Goal: Entertainment & Leisure: Browse casually

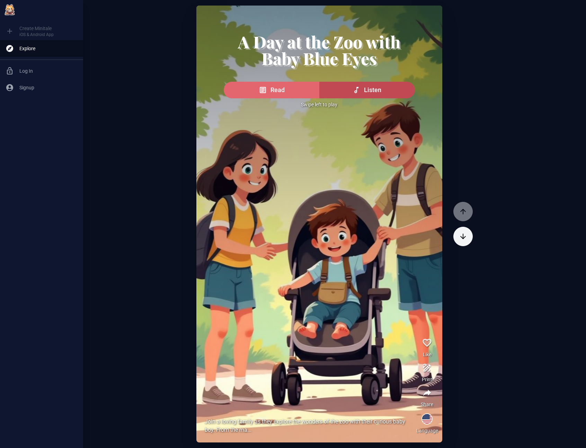
click at [269, 90] on button "Read" at bounding box center [272, 90] width 96 height 17
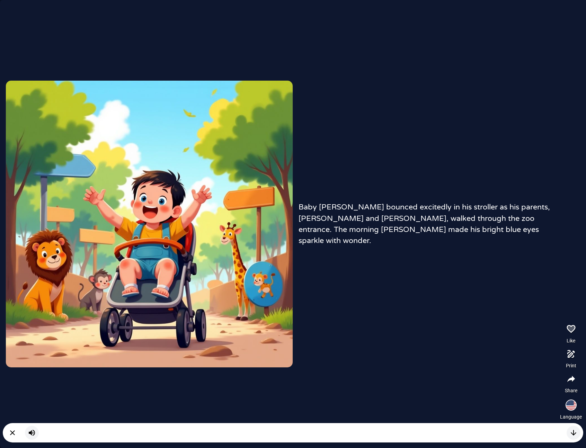
click at [455, 297] on div "Baby [PERSON_NAME] bounced excitedly in his stroller as his parents, [PERSON_NA…" at bounding box center [293, 224] width 586 height 448
click at [574, 433] on icon "button" at bounding box center [573, 433] width 8 height 8
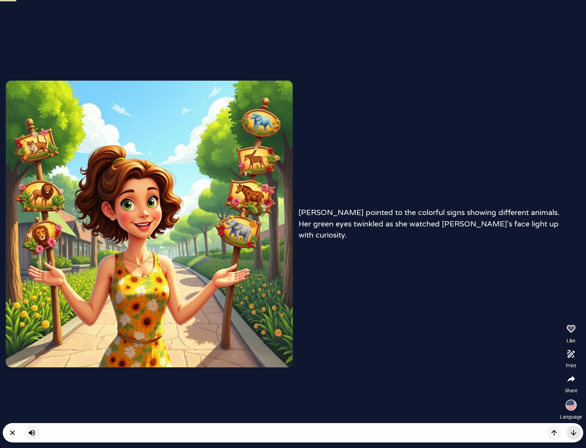
click at [573, 429] on icon "button" at bounding box center [573, 433] width 8 height 8
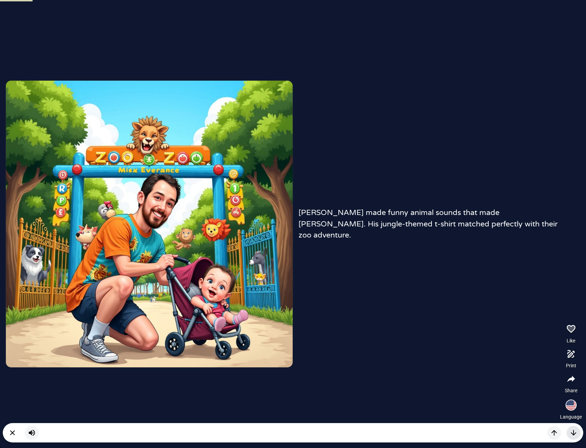
click at [574, 430] on icon "button" at bounding box center [573, 433] width 8 height 8
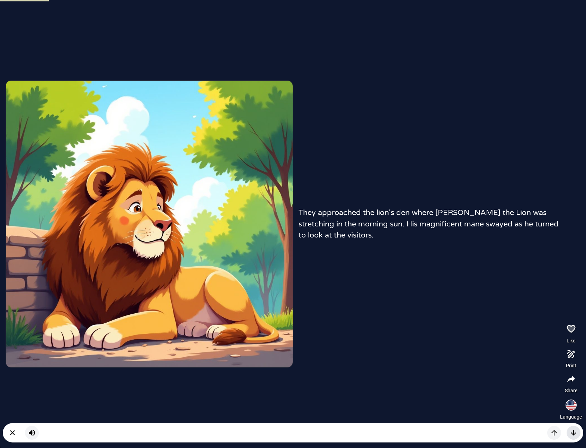
click at [574, 430] on icon "button" at bounding box center [573, 433] width 8 height 8
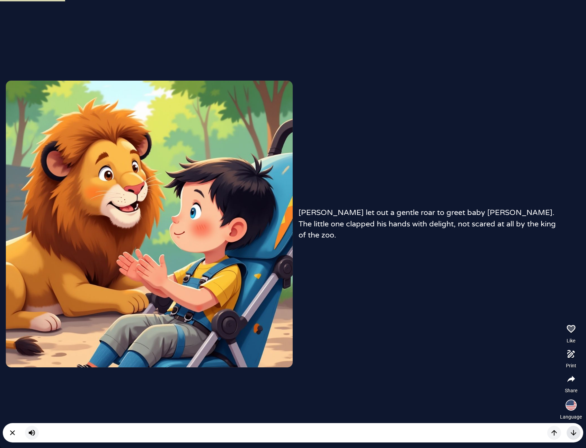
click at [574, 430] on icon "button" at bounding box center [573, 433] width 8 height 8
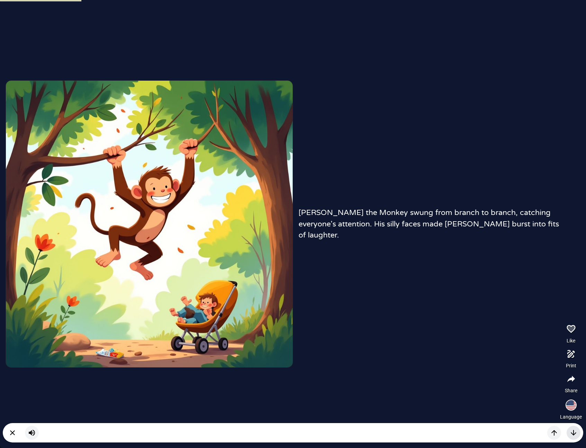
click at [574, 430] on icon "button" at bounding box center [573, 433] width 8 height 8
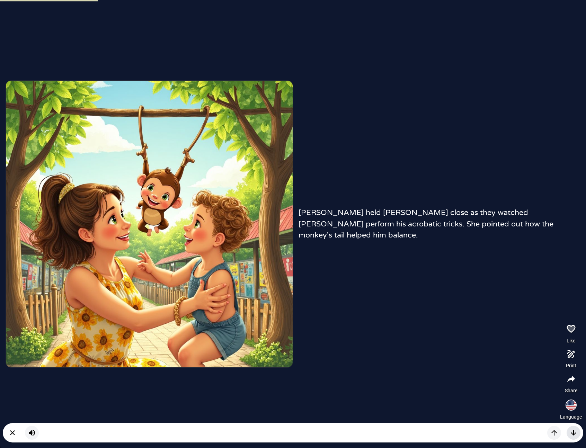
click at [574, 430] on icon "button" at bounding box center [573, 433] width 8 height 8
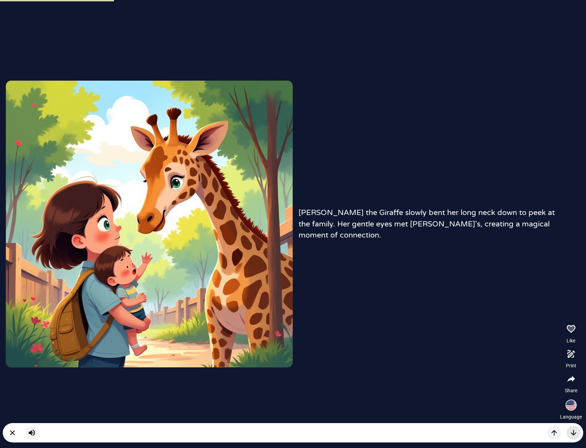
click at [574, 430] on icon "button" at bounding box center [573, 433] width 8 height 8
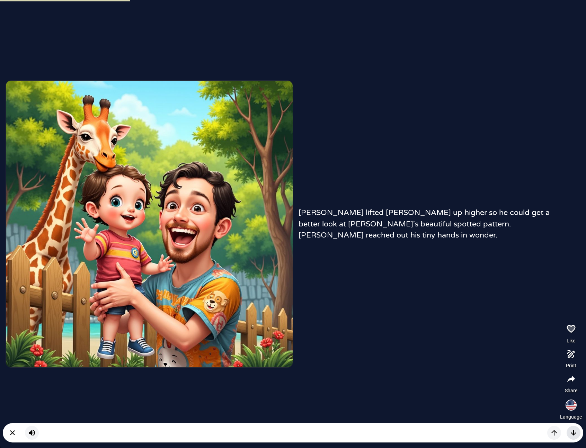
click at [574, 430] on icon "button" at bounding box center [573, 433] width 8 height 8
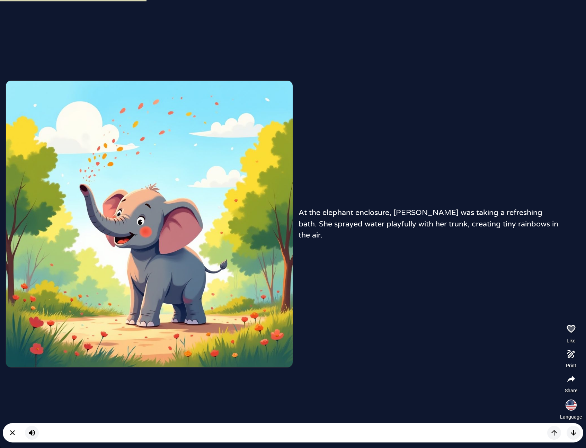
click at [395, 236] on div "At the elephant enclosure, [PERSON_NAME] was taking a refreshing bath. She spra…" at bounding box center [293, 224] width 586 height 448
